Goal: Transaction & Acquisition: Download file/media

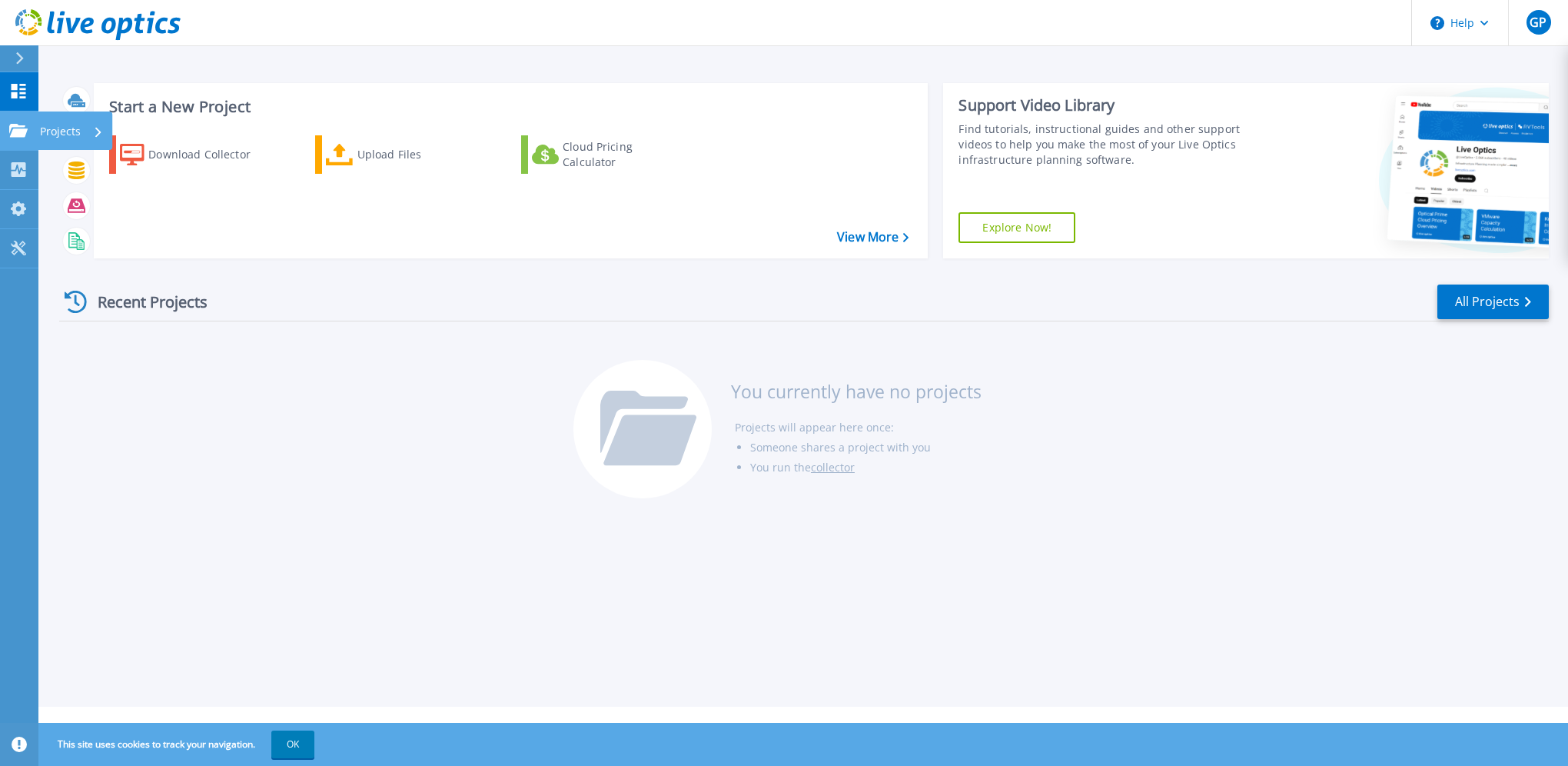
click at [78, 137] on p "Projects" at bounding box center [61, 131] width 41 height 40
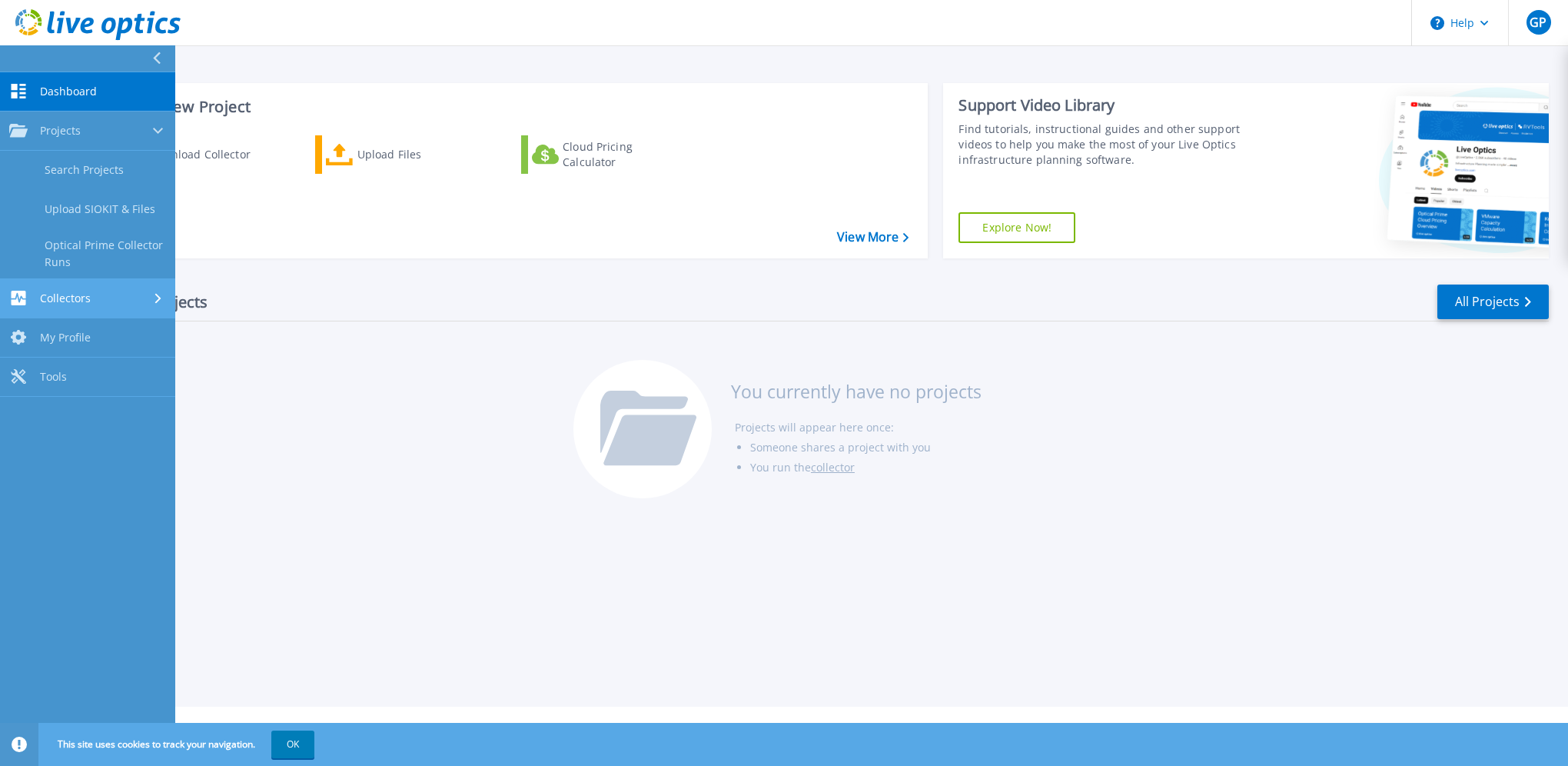
click at [111, 294] on div "Collectors" at bounding box center [88, 298] width 157 height 15
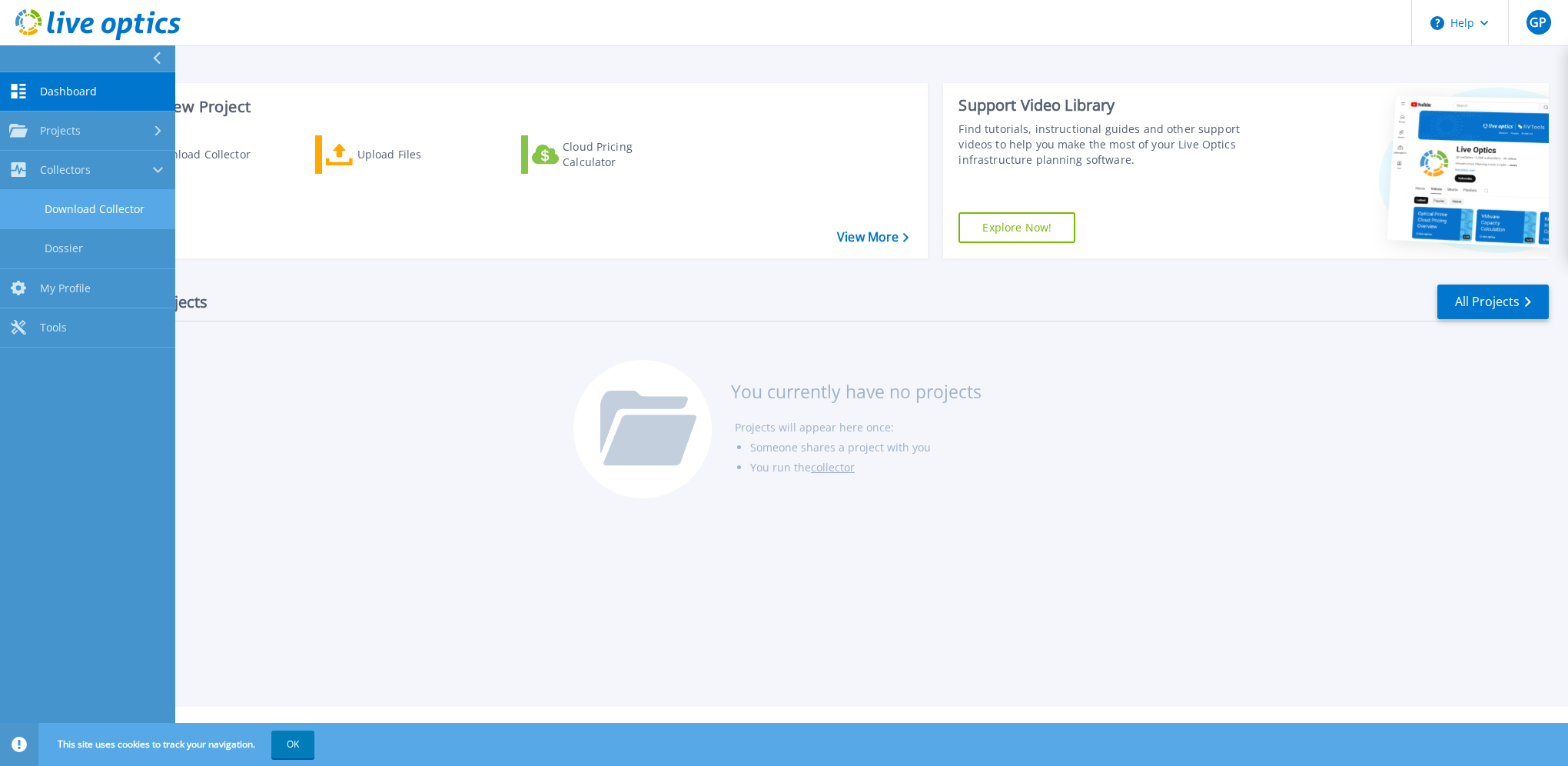
click at [91, 200] on link "Download Collector" at bounding box center [87, 209] width 175 height 39
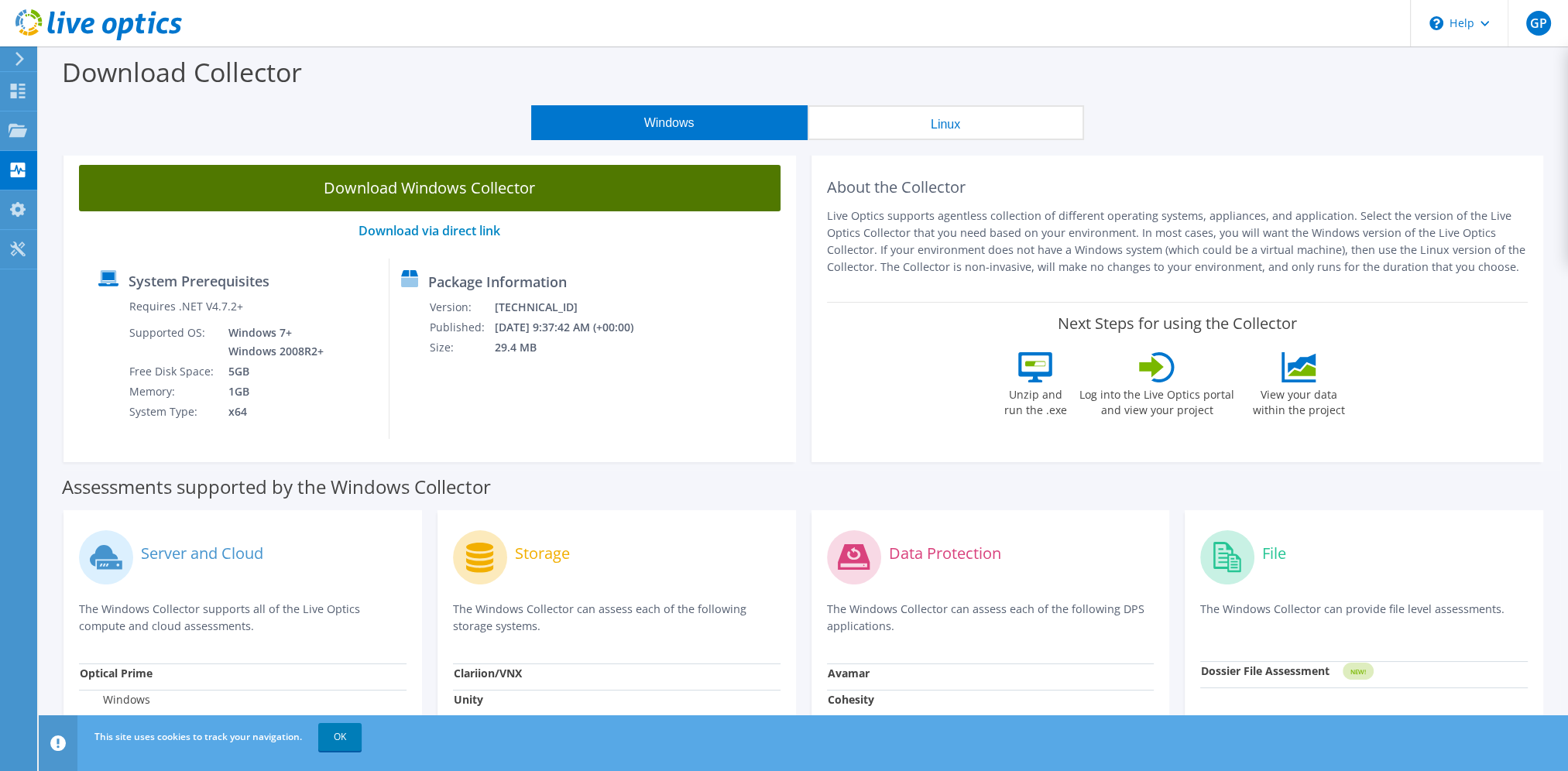
click at [419, 194] on link "Download Windows Collector" at bounding box center [429, 188] width 701 height 46
